Goal: Task Accomplishment & Management: Use online tool/utility

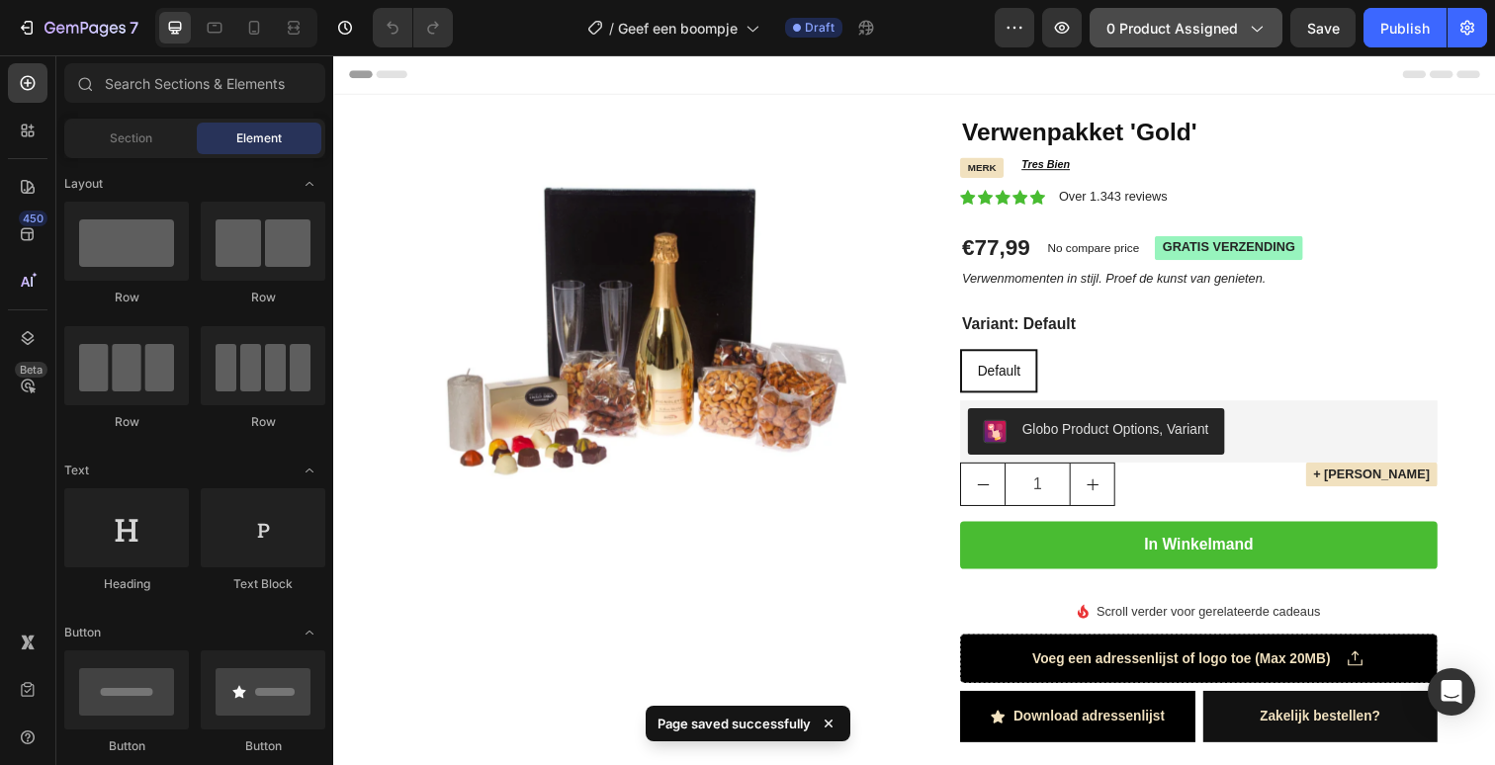
click at [1117, 30] on span "0 product assigned" at bounding box center [1172, 28] width 132 height 21
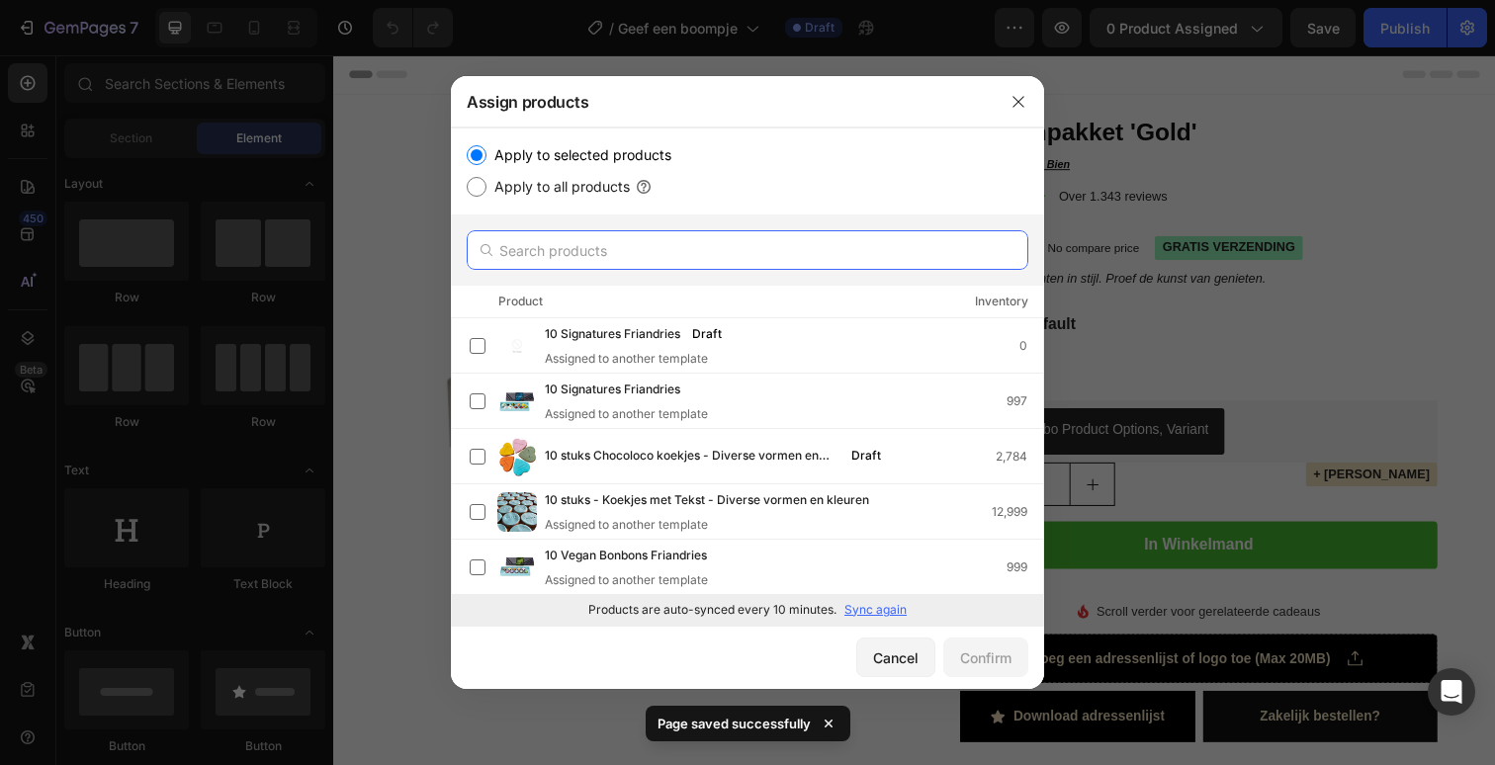
click at [698, 267] on input "text" at bounding box center [748, 250] width 562 height 40
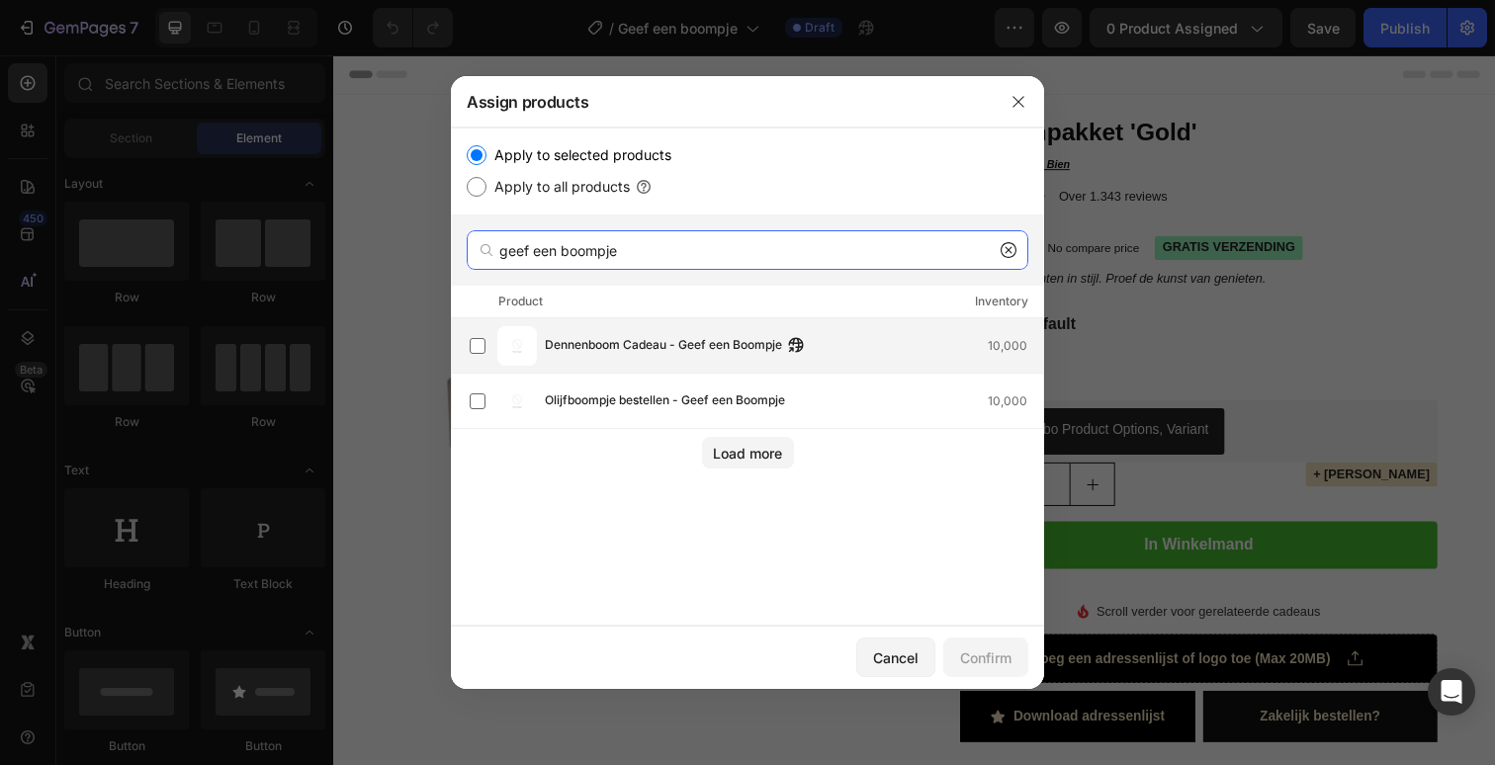
type input "geef een boompje"
click at [665, 352] on span "Dennenboom Cadeau - Geef een Boompje" at bounding box center [663, 346] width 237 height 22
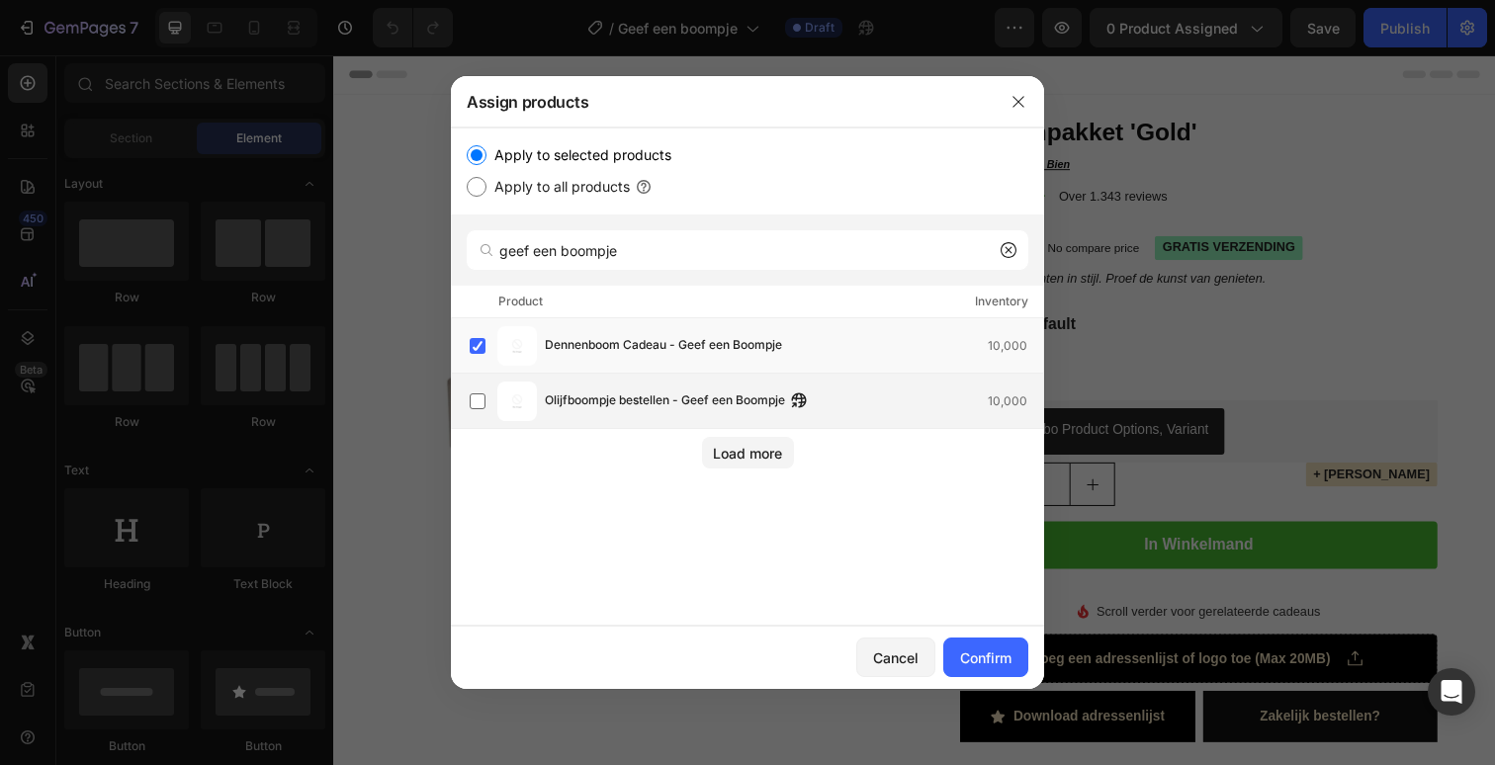
click at [665, 401] on span "Olijfboompje bestellen - Geef een Boompje" at bounding box center [665, 402] width 240 height 22
click at [991, 653] on div "Confirm" at bounding box center [985, 658] width 51 height 21
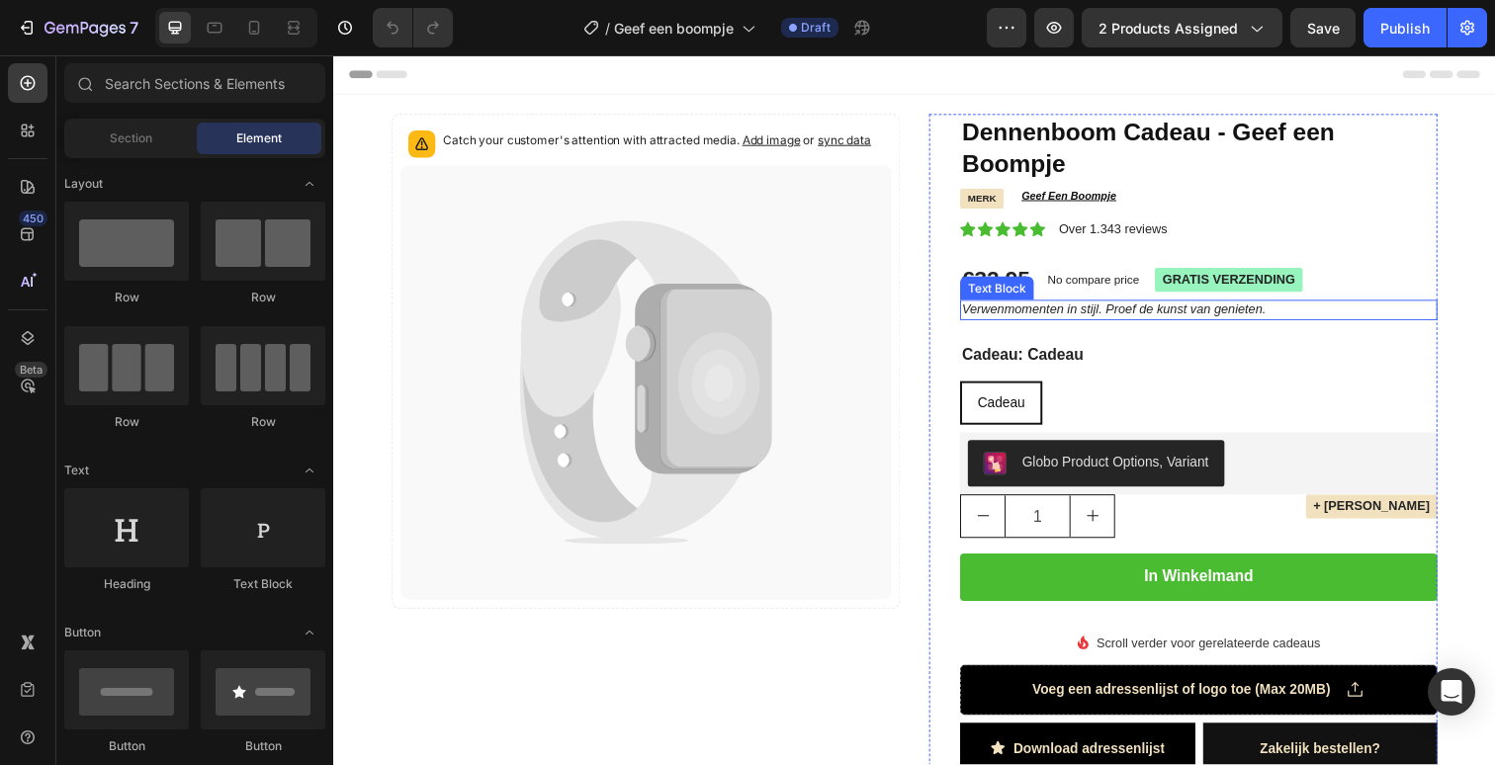
click at [1096, 311] on icon "Verwenmomenten in stijl. Proef de kunst van genieten." at bounding box center [1130, 314] width 310 height 15
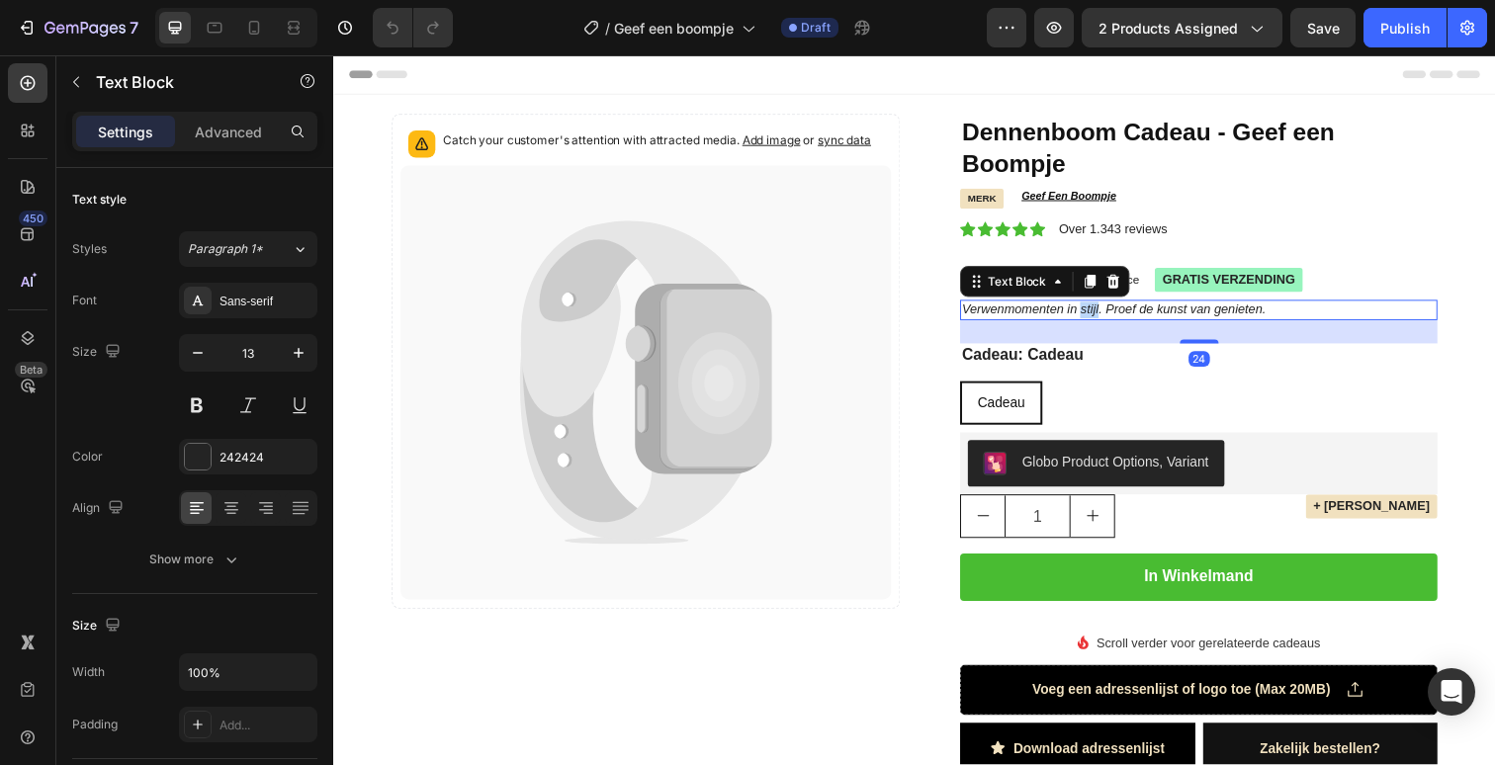
click at [1096, 311] on icon "Verwenmomenten in stijl. Proef de kunst van genieten." at bounding box center [1130, 314] width 310 height 15
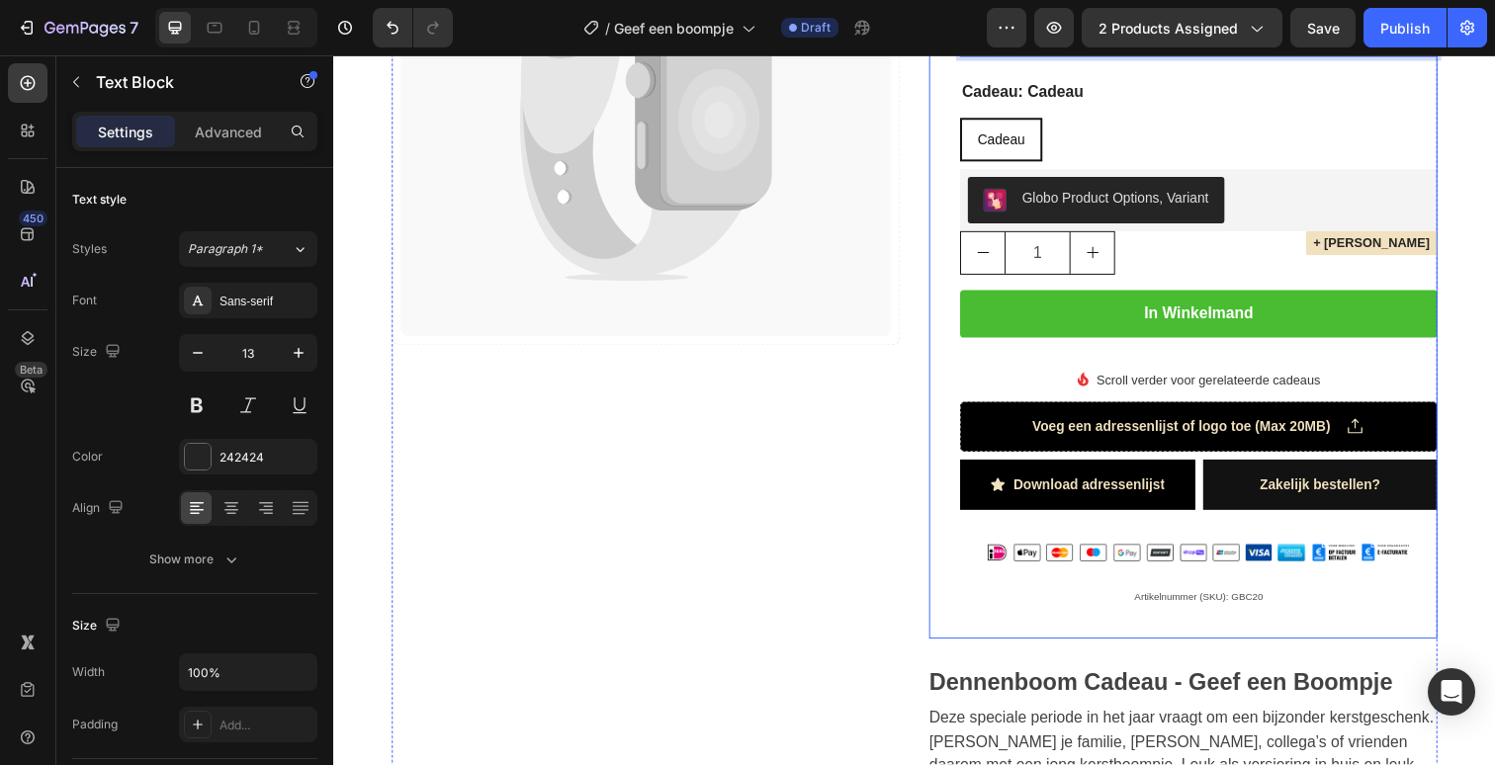
scroll to position [162, 0]
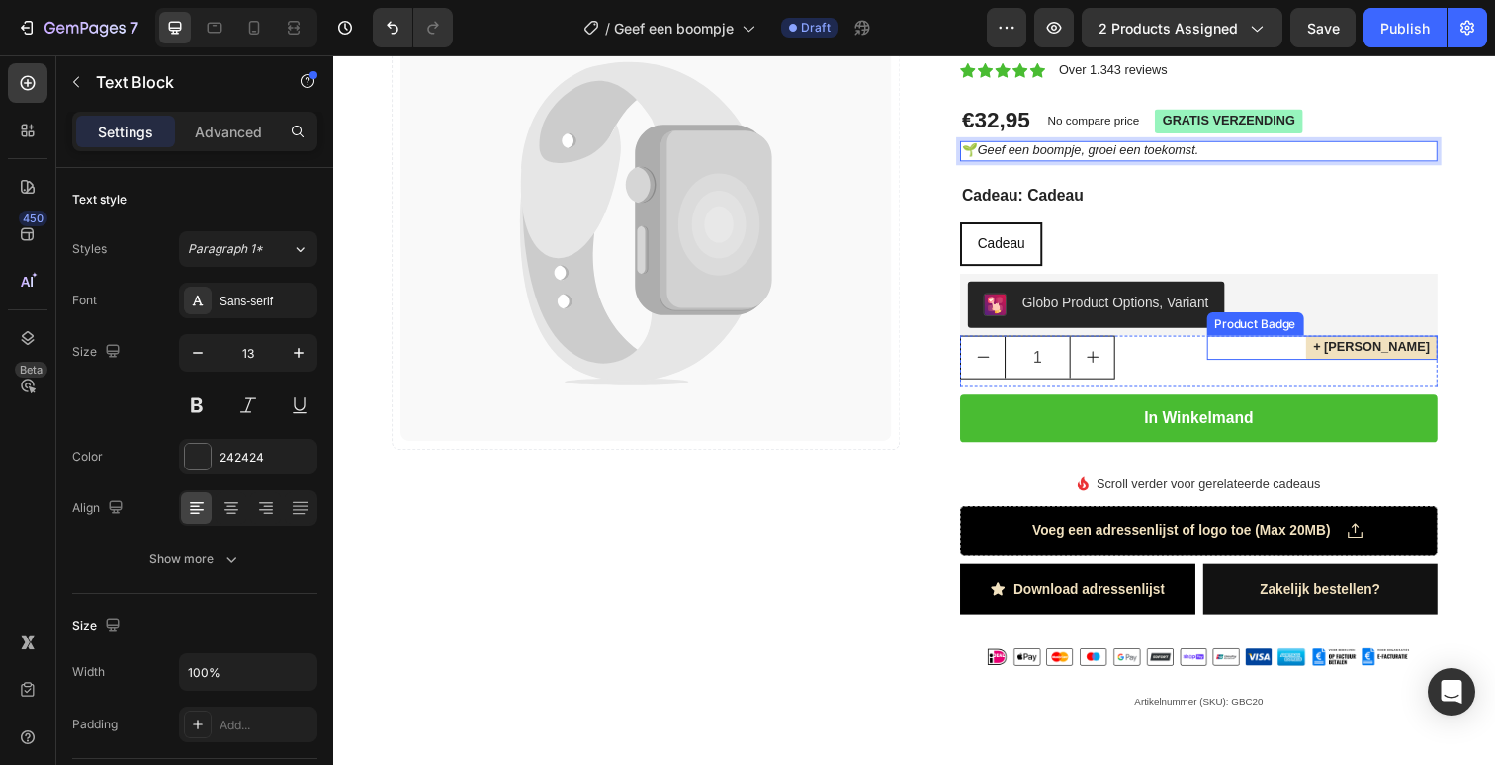
click at [1365, 356] on pre "+ [PERSON_NAME]" at bounding box center [1393, 354] width 134 height 25
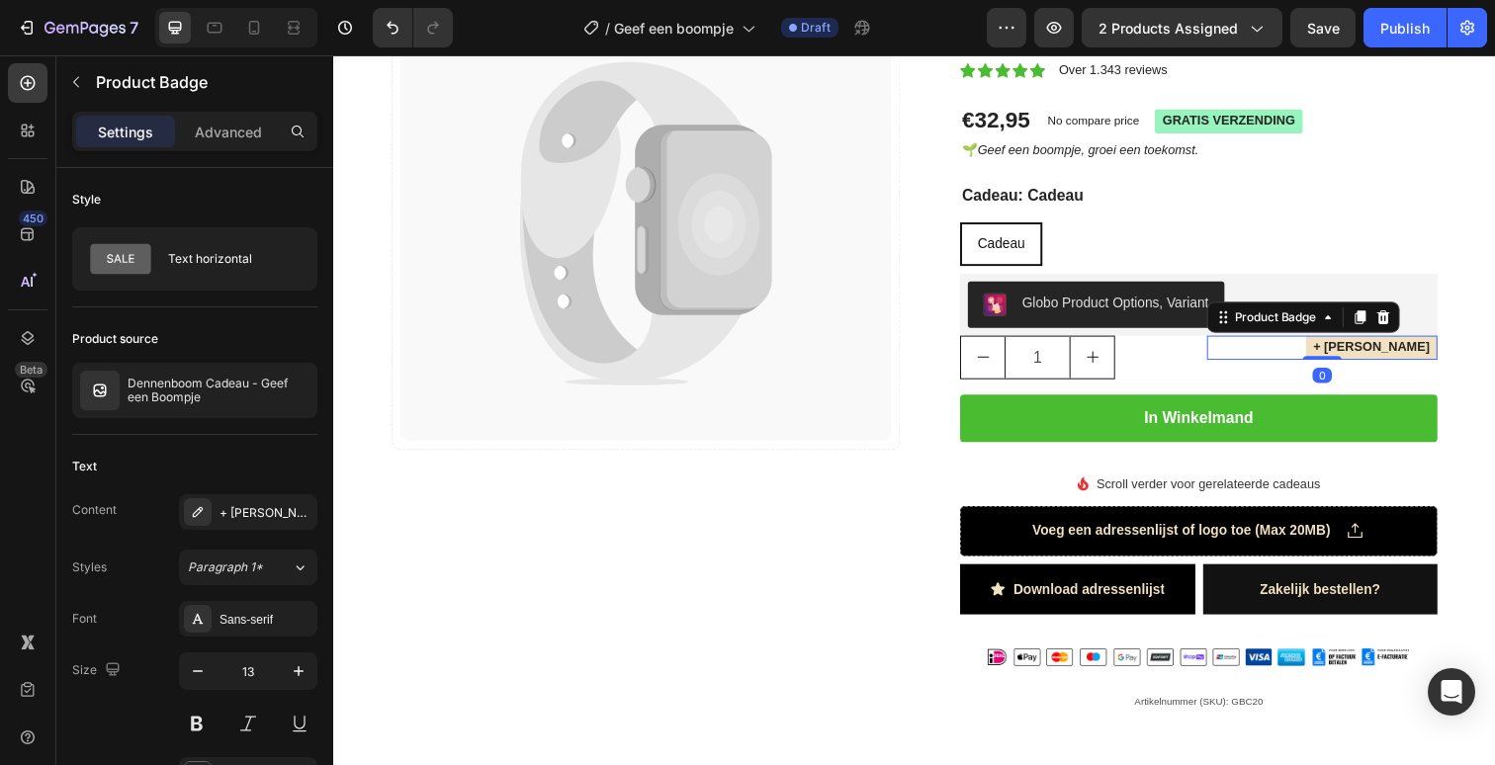
scroll to position [68, 0]
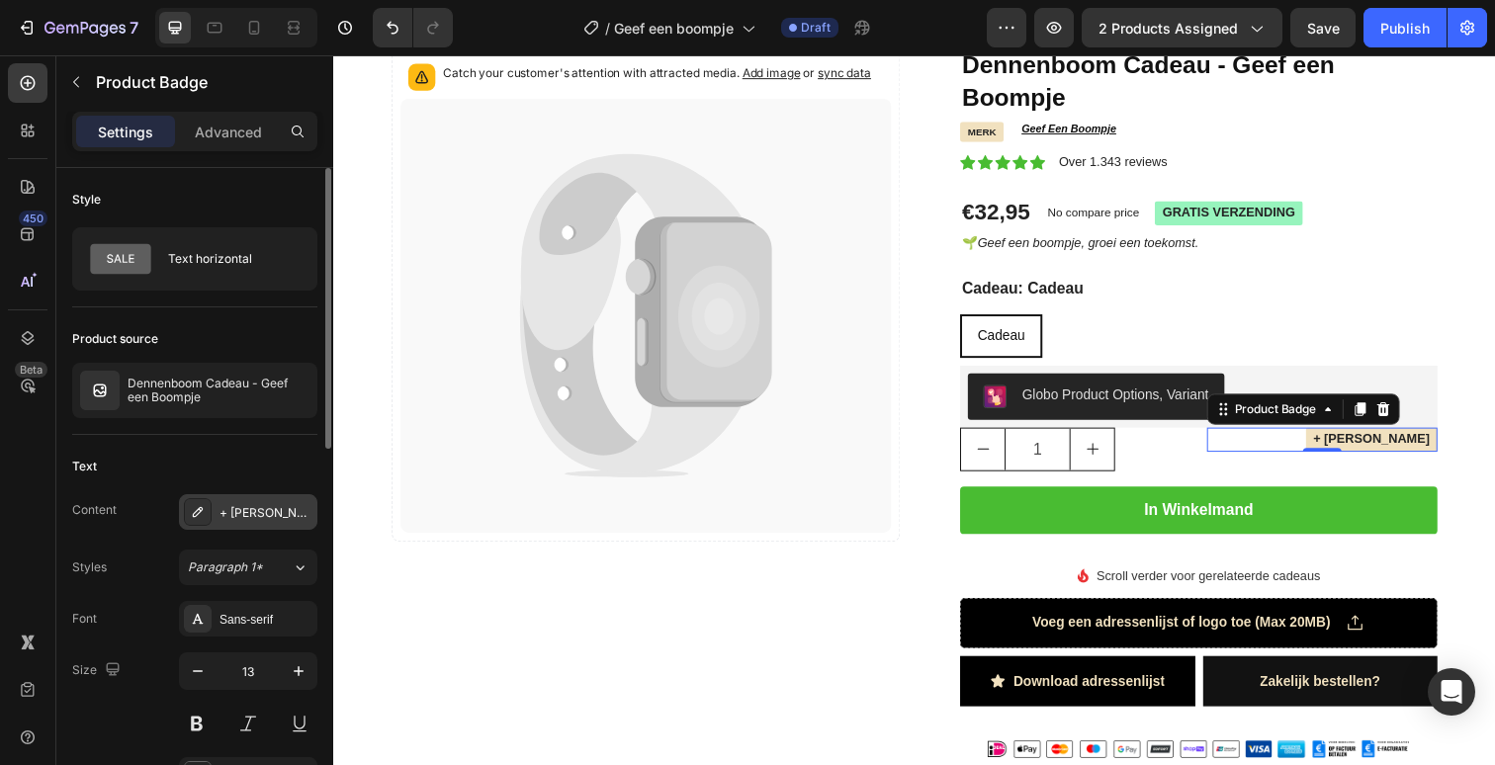
click at [236, 526] on div "+ [PERSON_NAME]" at bounding box center [248, 512] width 138 height 36
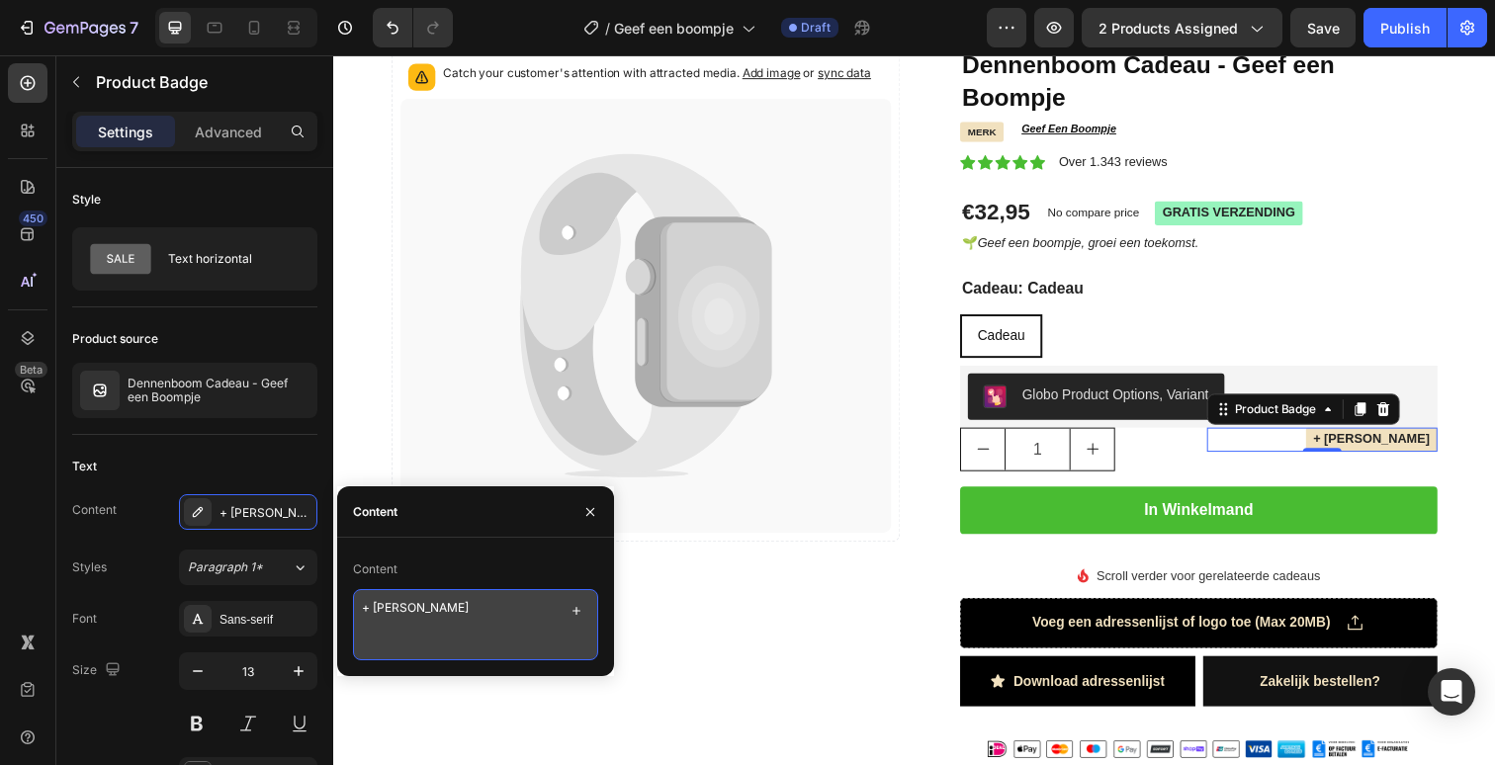
click at [422, 616] on textarea "+ [PERSON_NAME]" at bounding box center [475, 624] width 245 height 71
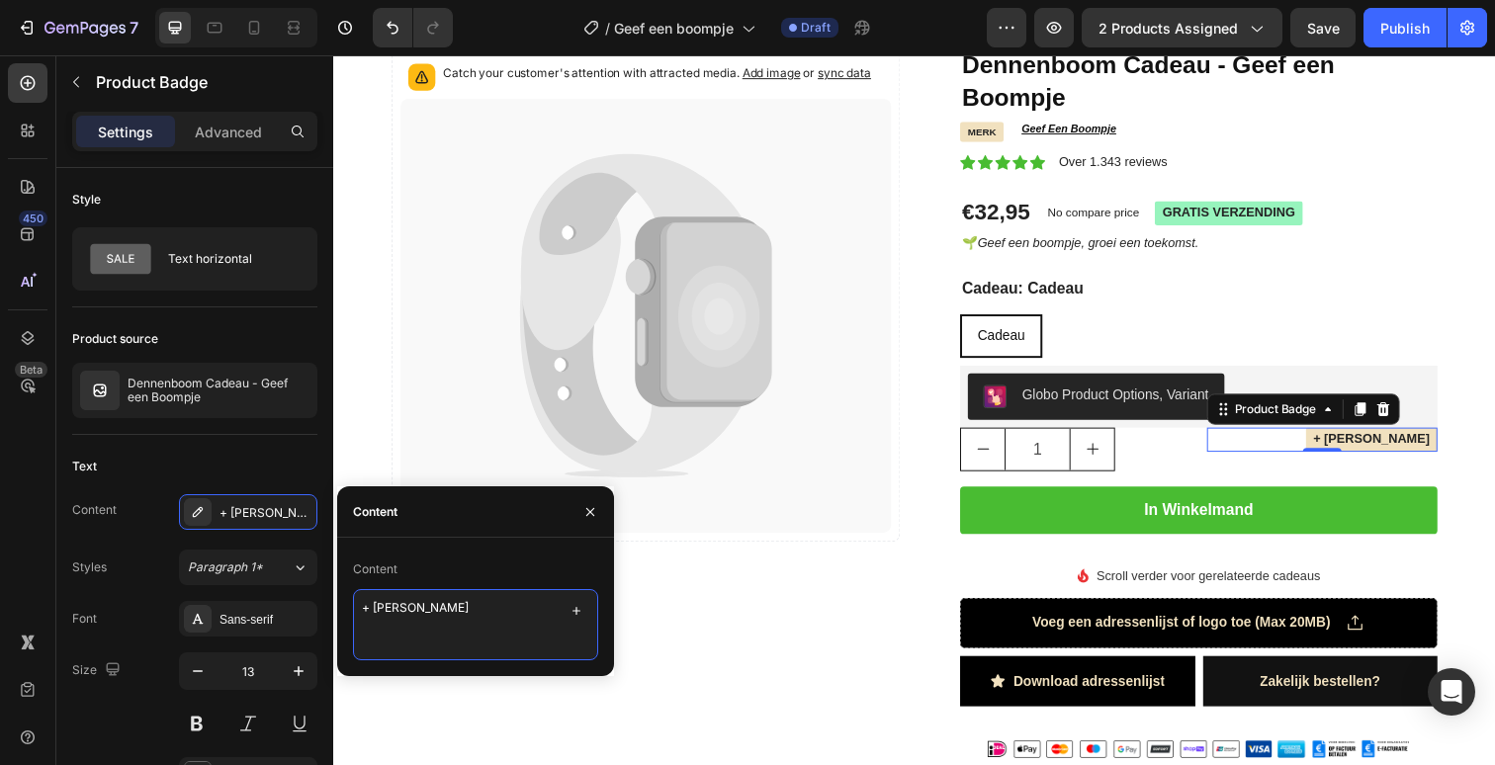
click at [422, 616] on textarea "+ [PERSON_NAME]" at bounding box center [475, 624] width 245 height 71
type textarea "[DOMAIN_NAME]"
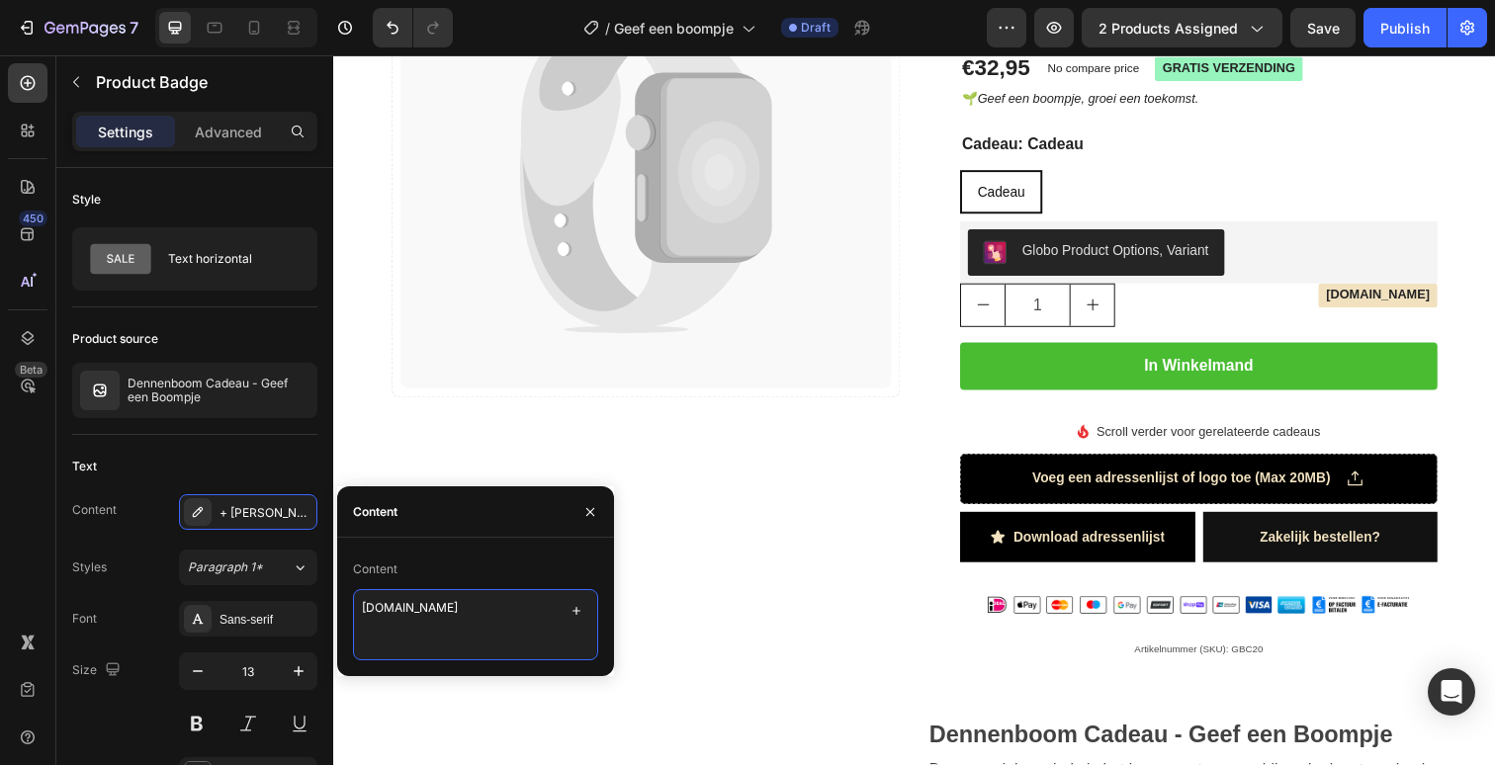
scroll to position [0, 0]
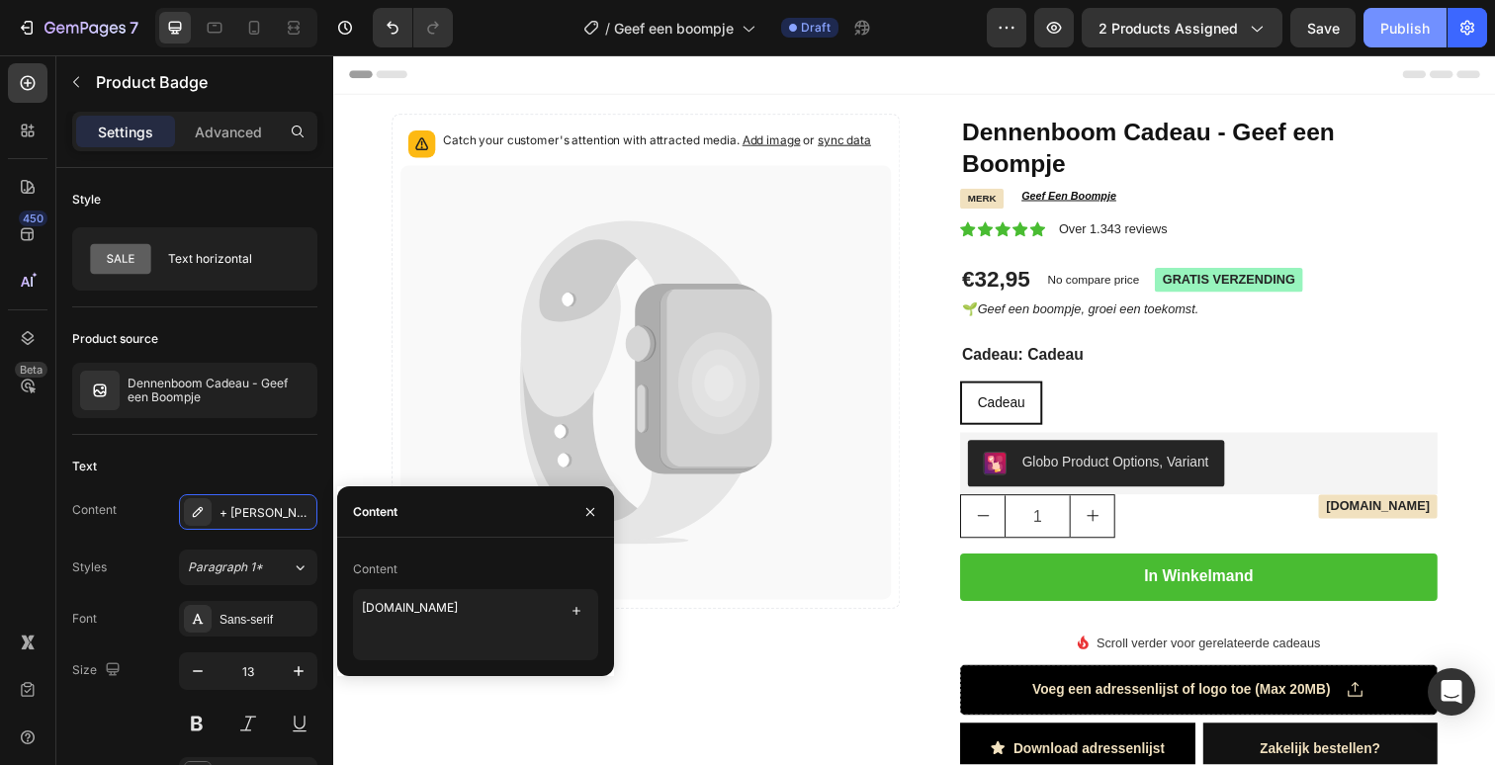
click at [1412, 22] on div "Publish" at bounding box center [1404, 28] width 49 height 21
